Goal: Task Accomplishment & Management: Manage account settings

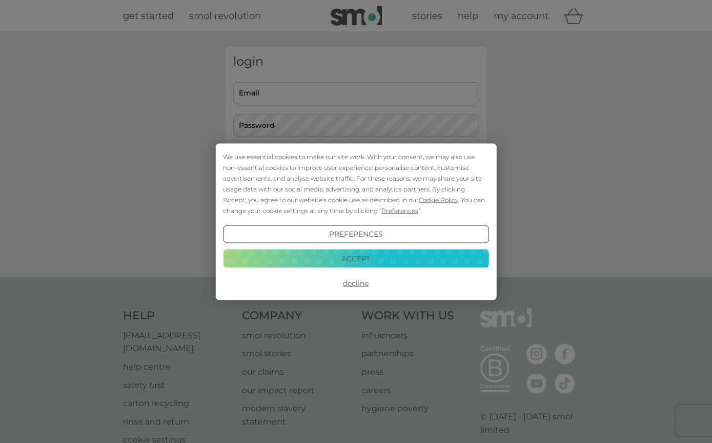
click at [392, 261] on button "Accept" at bounding box center [356, 258] width 266 height 18
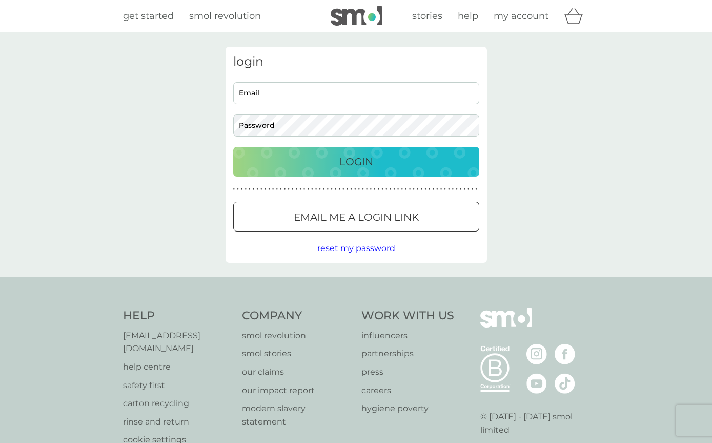
click at [320, 100] on input "Email" at bounding box center [356, 93] width 246 height 22
type input "rebeccakmartin@hotmail.co.uk"
click at [417, 164] on div "Login" at bounding box center [357, 161] width 226 height 16
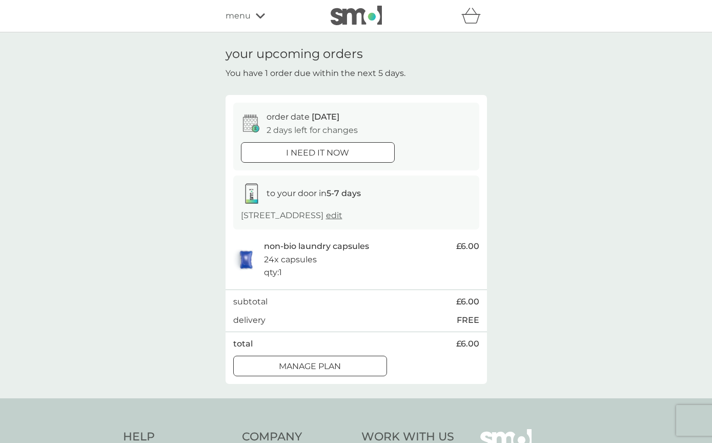
click at [317, 364] on div at bounding box center [310, 366] width 37 height 11
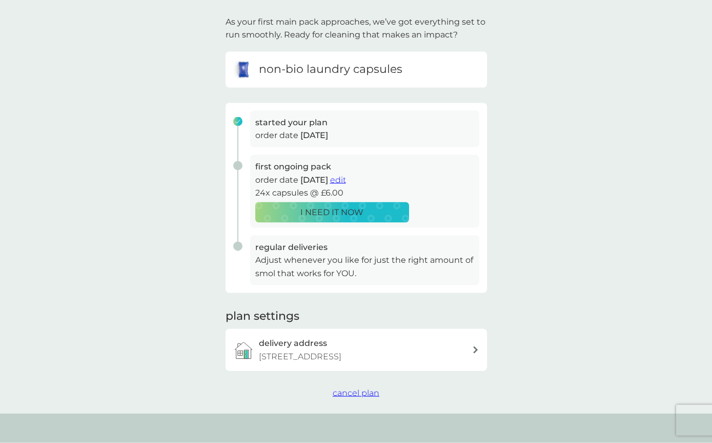
scroll to position [61, 0]
click at [423, 253] on p "Adjust whenever you like for just the right amount of smol that works for YOU." at bounding box center [364, 266] width 219 height 26
click at [336, 343] on div "delivery address [STREET_ADDRESS]" at bounding box center [365, 349] width 213 height 26
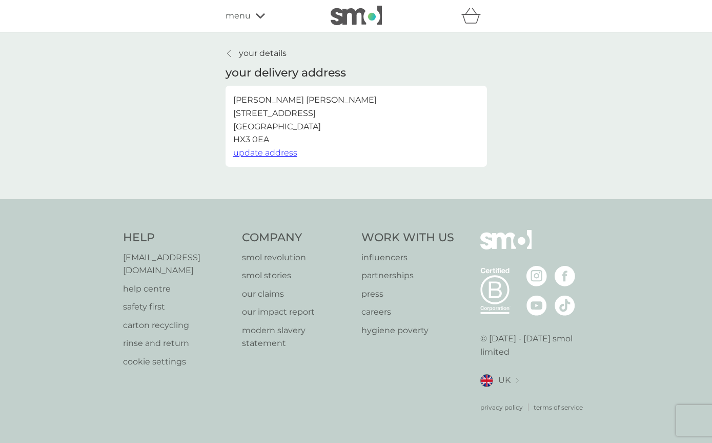
click at [280, 54] on p "your details" at bounding box center [263, 53] width 48 height 13
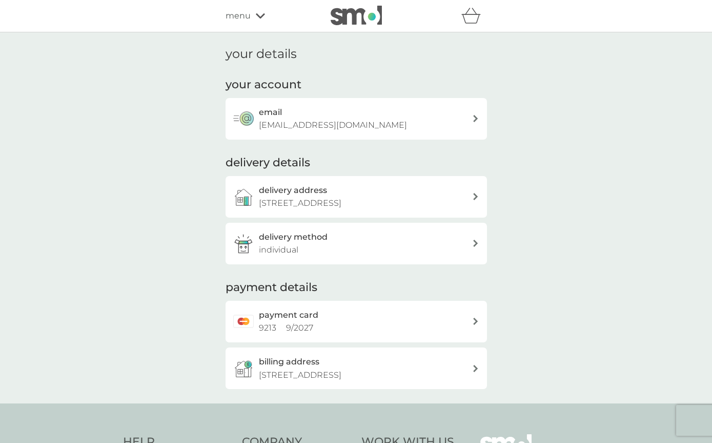
click at [311, 252] on div "delivery method individual" at bounding box center [365, 243] width 213 height 26
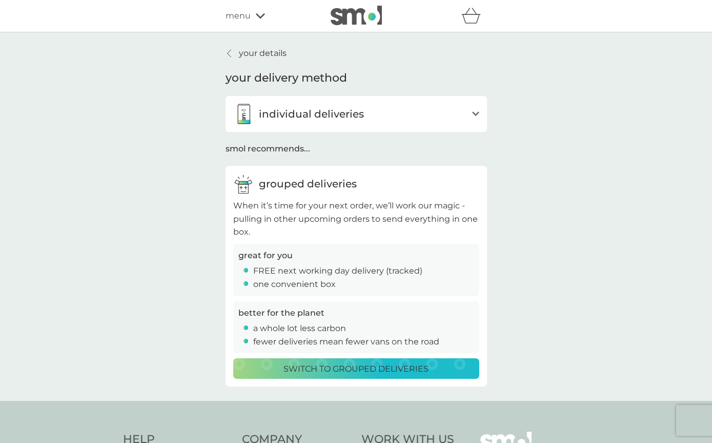
click at [257, 53] on p "your details" at bounding box center [263, 53] width 48 height 13
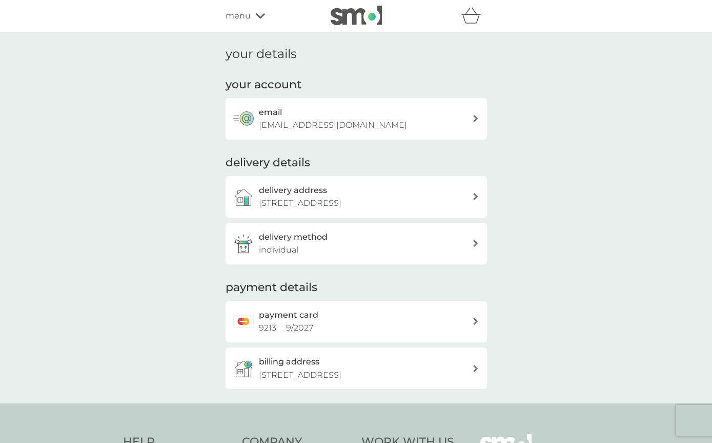
click at [258, 17] on icon at bounding box center [260, 16] width 9 height 6
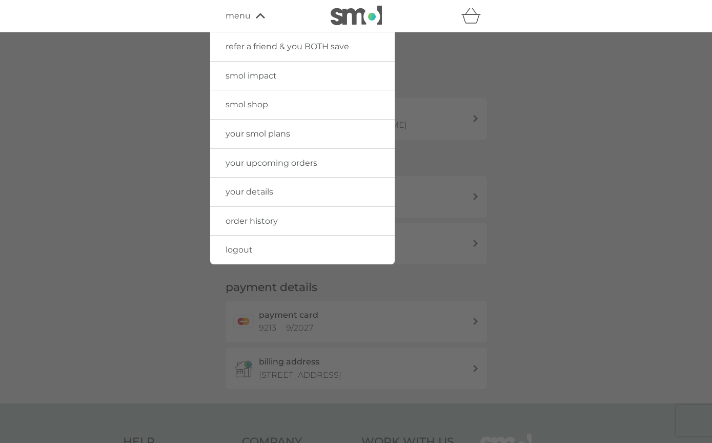
click at [311, 165] on span "your upcoming orders" at bounding box center [272, 163] width 92 height 10
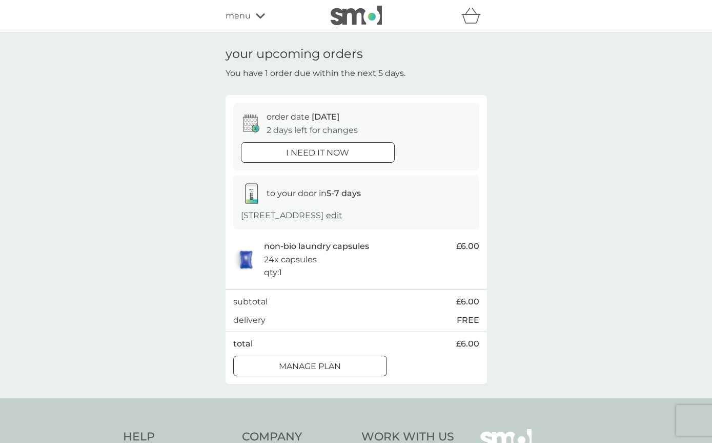
click at [314, 363] on div at bounding box center [310, 366] width 37 height 11
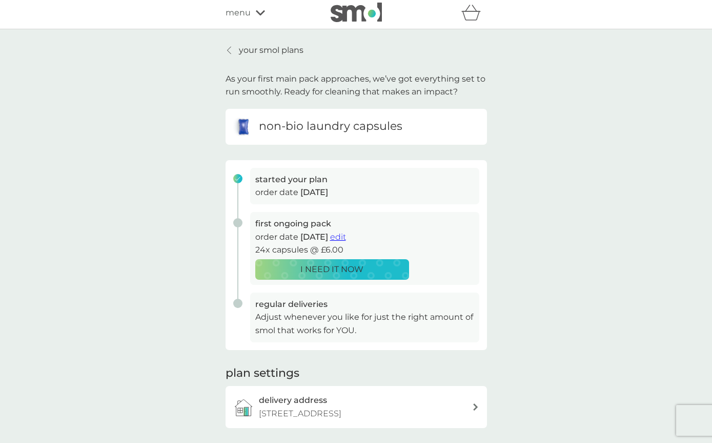
scroll to position [11, 0]
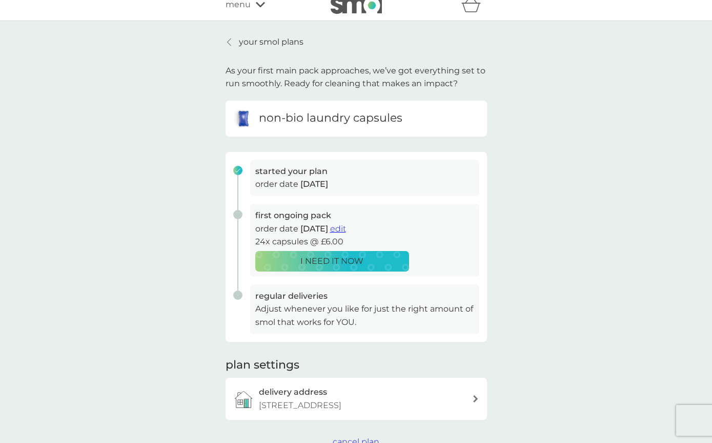
click at [346, 229] on span "edit" at bounding box center [338, 229] width 16 height 10
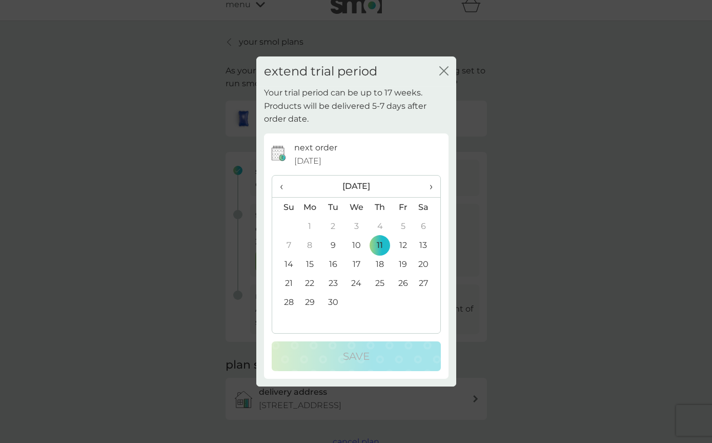
click at [428, 183] on span "›" at bounding box center [427, 186] width 10 height 22
click at [387, 281] on td "23" at bounding box center [379, 282] width 23 height 19
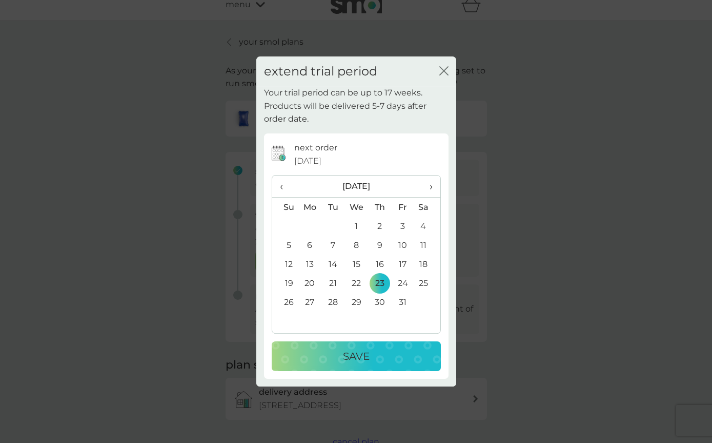
click at [365, 356] on p "Save" at bounding box center [356, 356] width 27 height 16
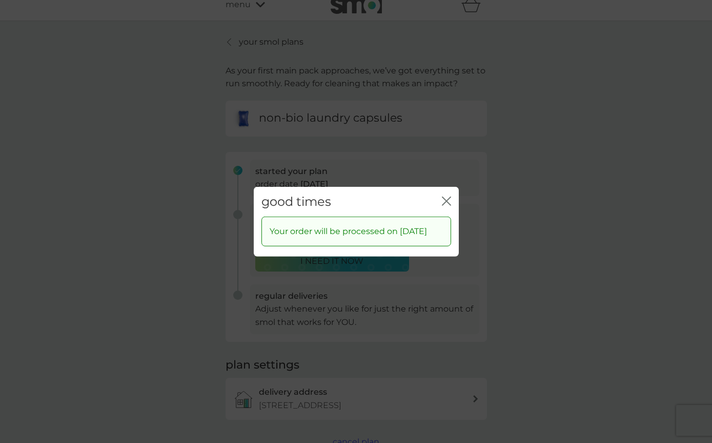
click at [448, 199] on icon "close" at bounding box center [446, 200] width 9 height 9
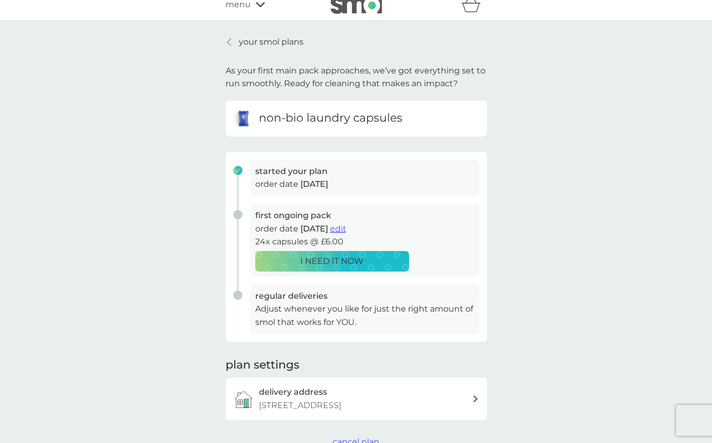
scroll to position [0, 0]
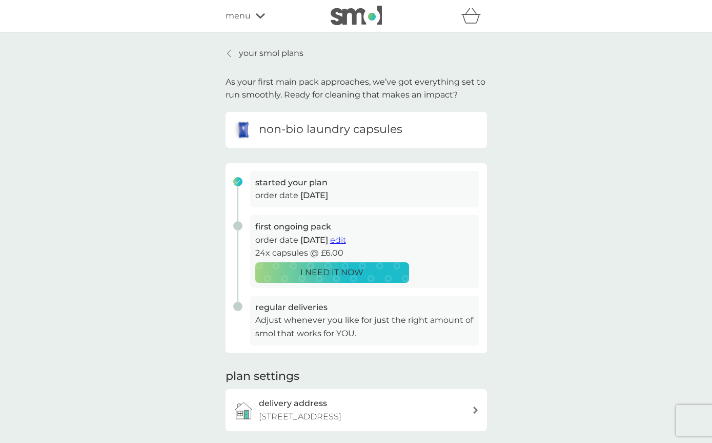
click at [250, 18] on div "menu" at bounding box center [269, 15] width 87 height 13
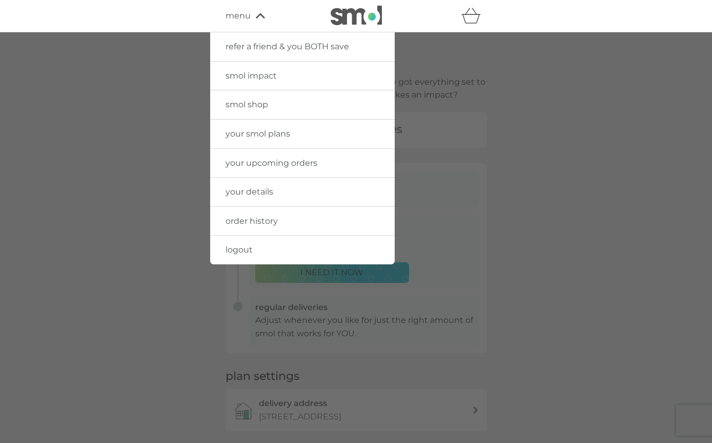
click at [251, 246] on span "logout" at bounding box center [239, 250] width 27 height 10
